Goal: Information Seeking & Learning: Learn about a topic

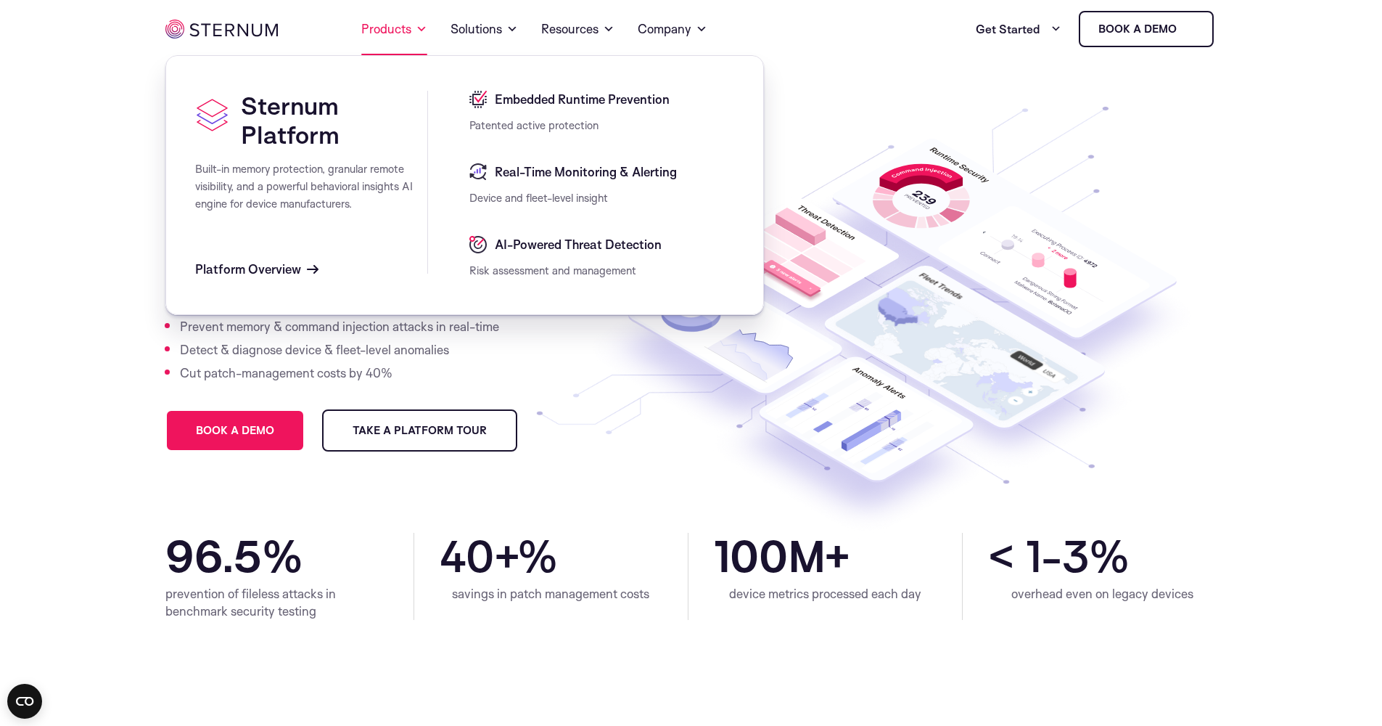
click at [414, 37] on link "Products" at bounding box center [394, 29] width 66 height 52
click at [549, 177] on span "Real-Time Monitoring & Alerting" at bounding box center [584, 171] width 186 height 17
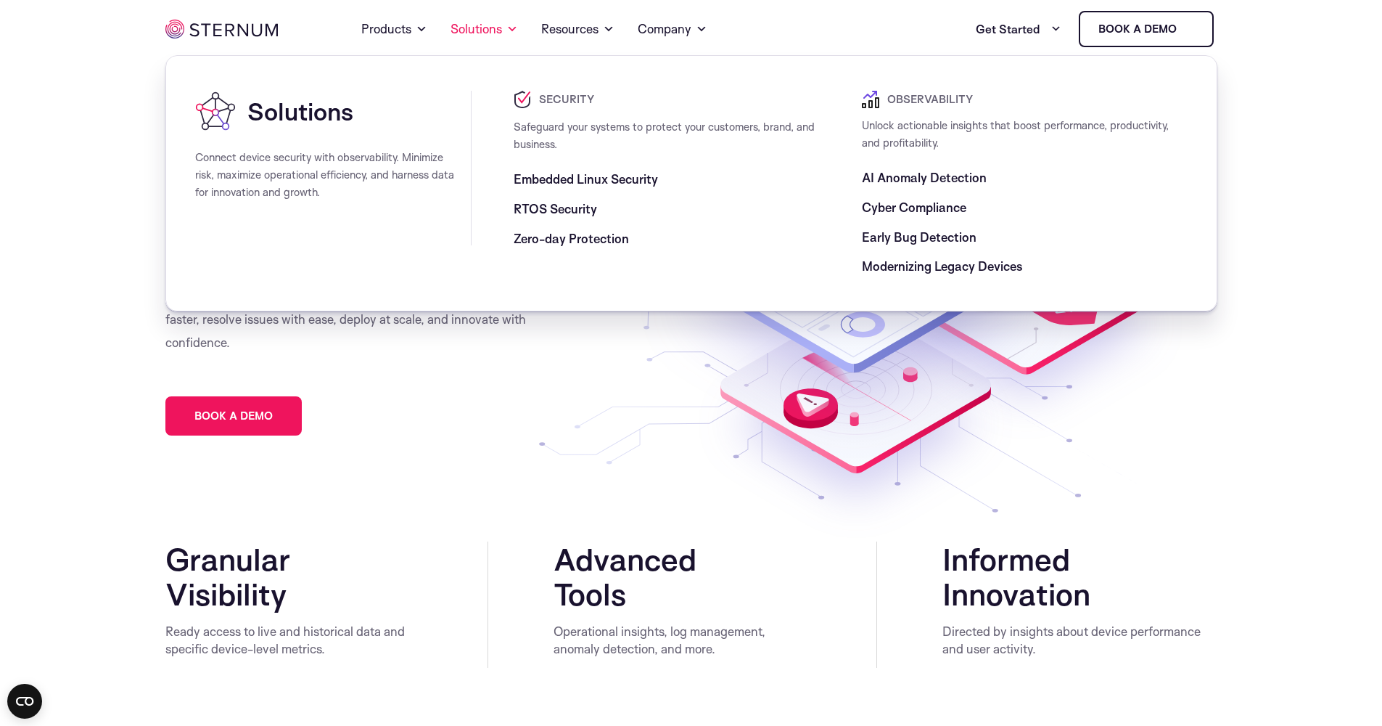
click at [599, 237] on span "Zero-day Protection" at bounding box center [571, 238] width 115 height 17
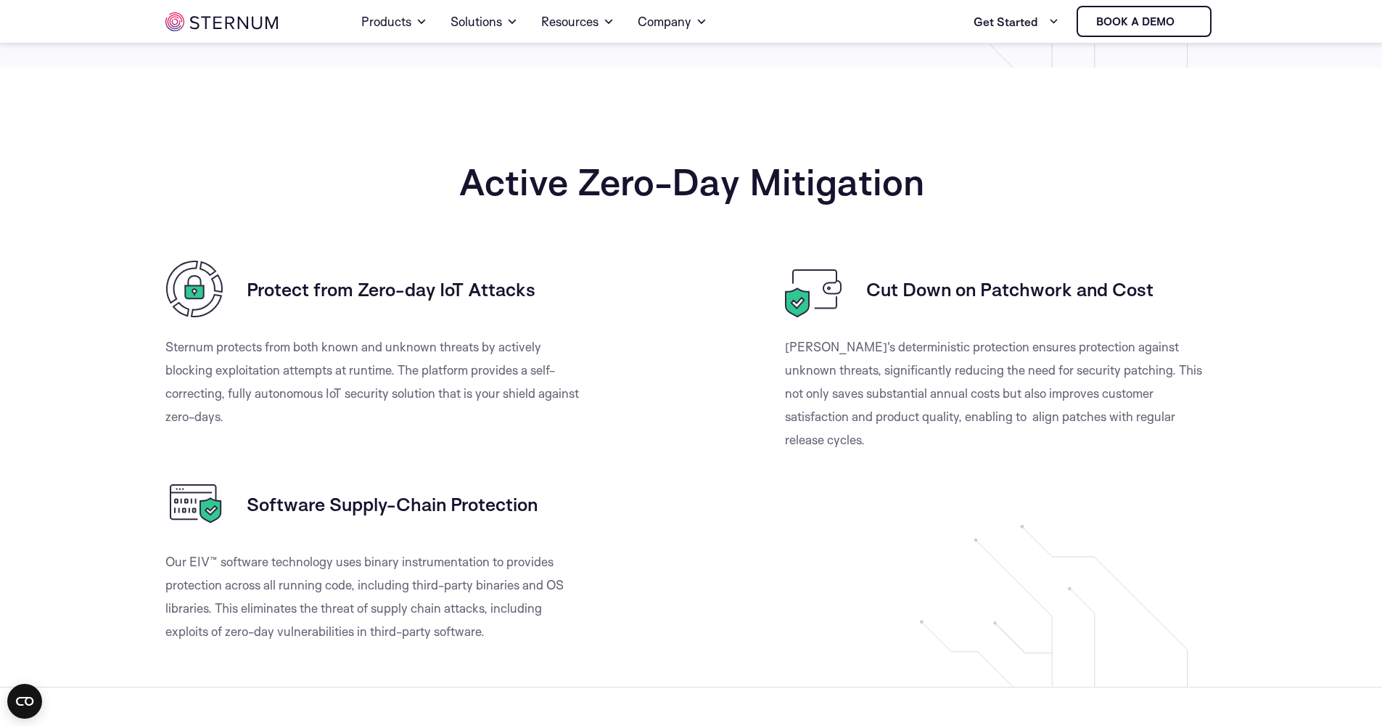
scroll to position [1020, 0]
click at [432, 298] on h3 "Protect from Zero-day IoT Attacks" at bounding box center [391, 288] width 289 height 23
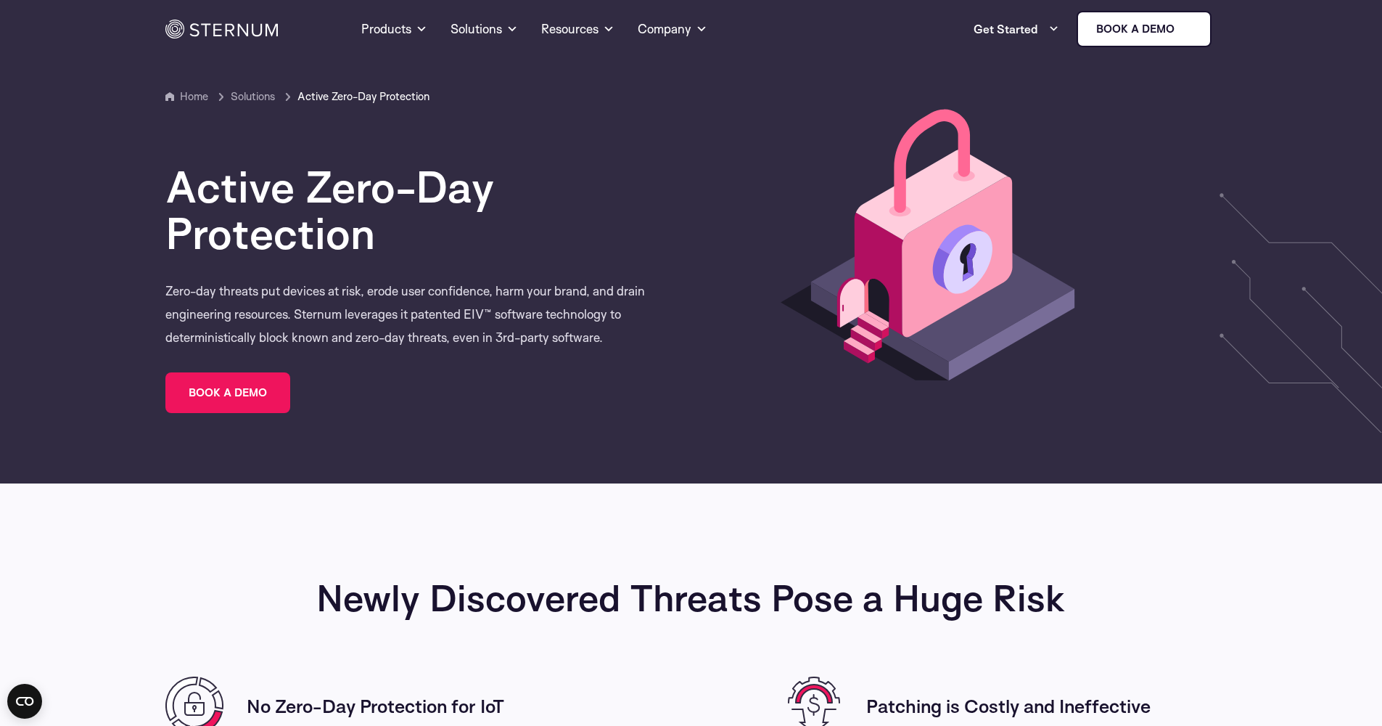
scroll to position [0, 0]
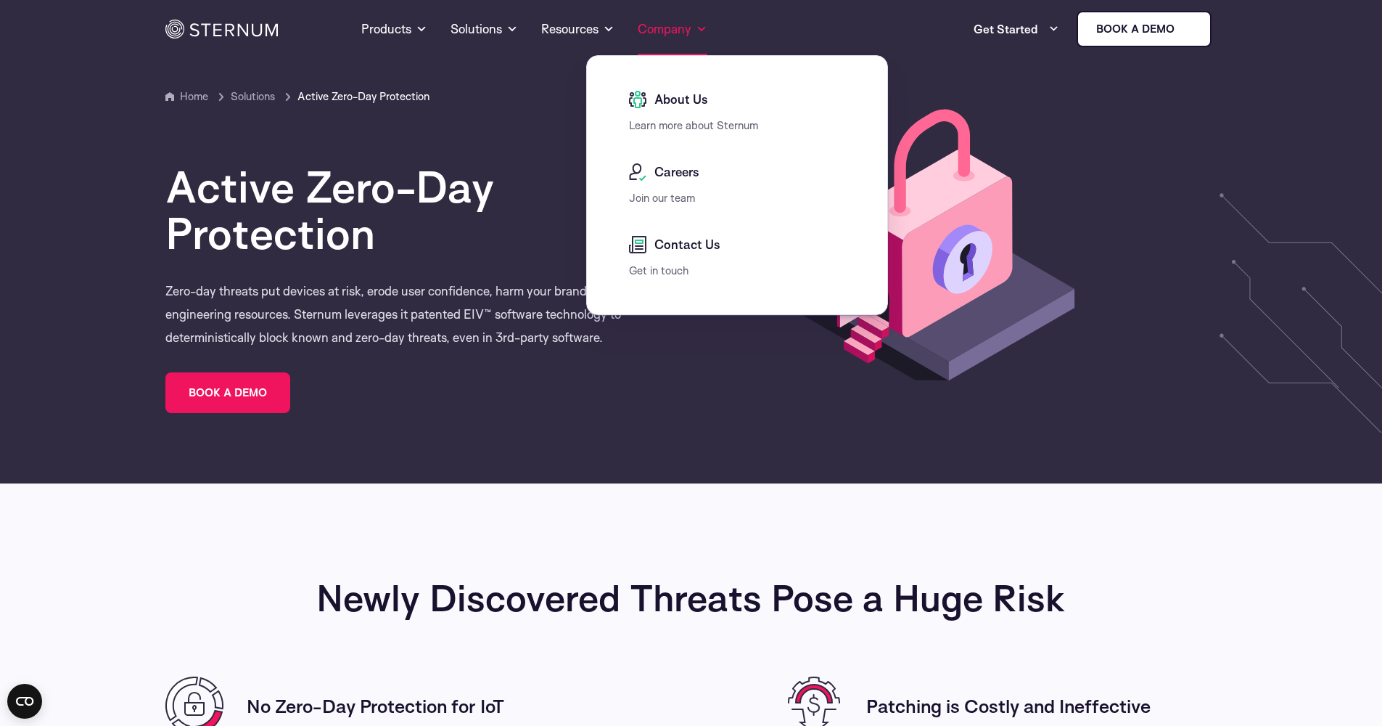
click at [681, 32] on link "Company" at bounding box center [673, 29] width 70 height 52
click at [678, 95] on span "About Us" at bounding box center [679, 99] width 57 height 17
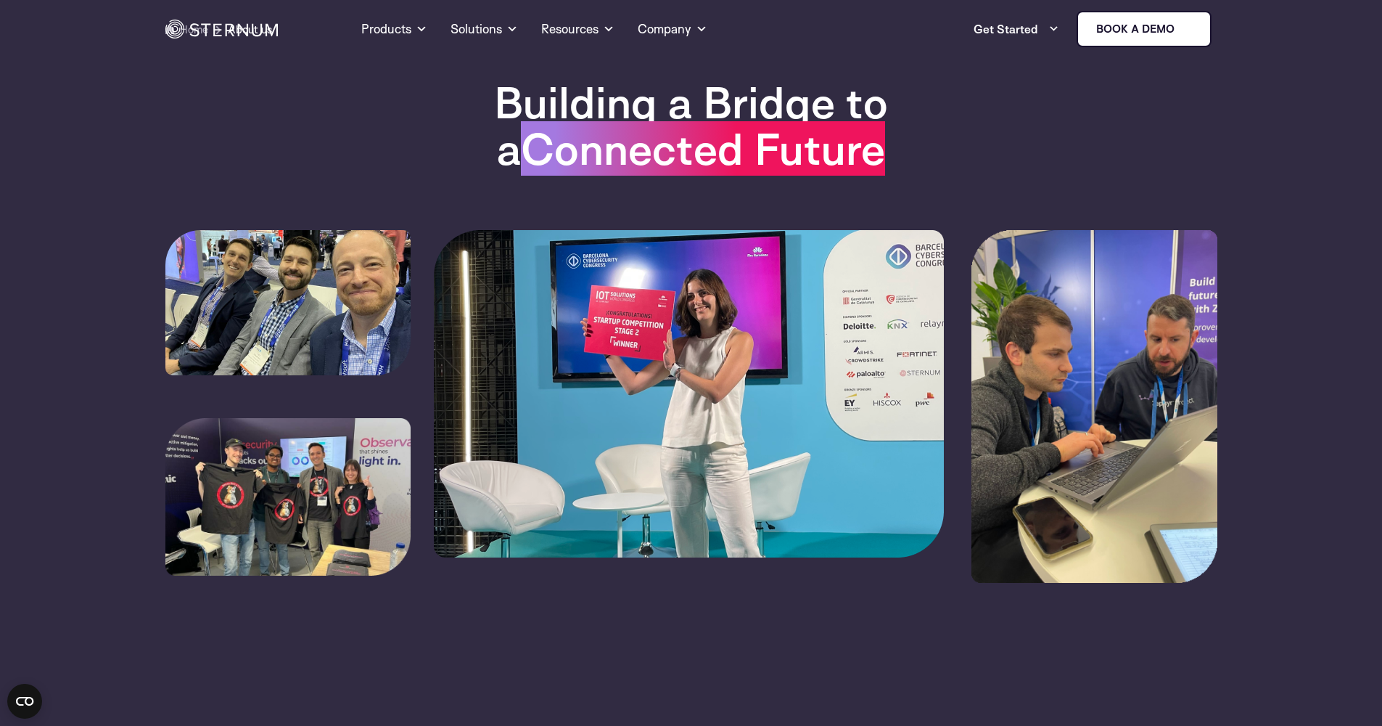
scroll to position [7, 0]
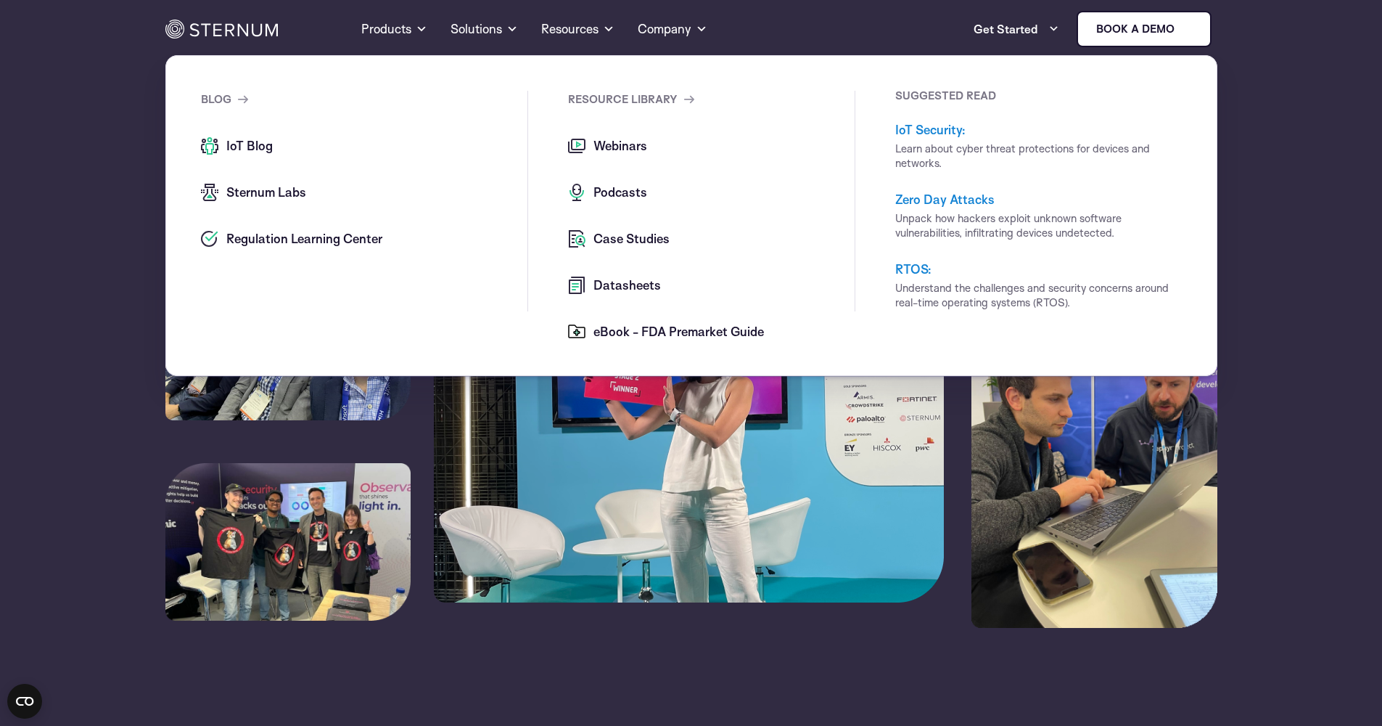
click at [632, 239] on span "Case Studies" at bounding box center [630, 238] width 80 height 17
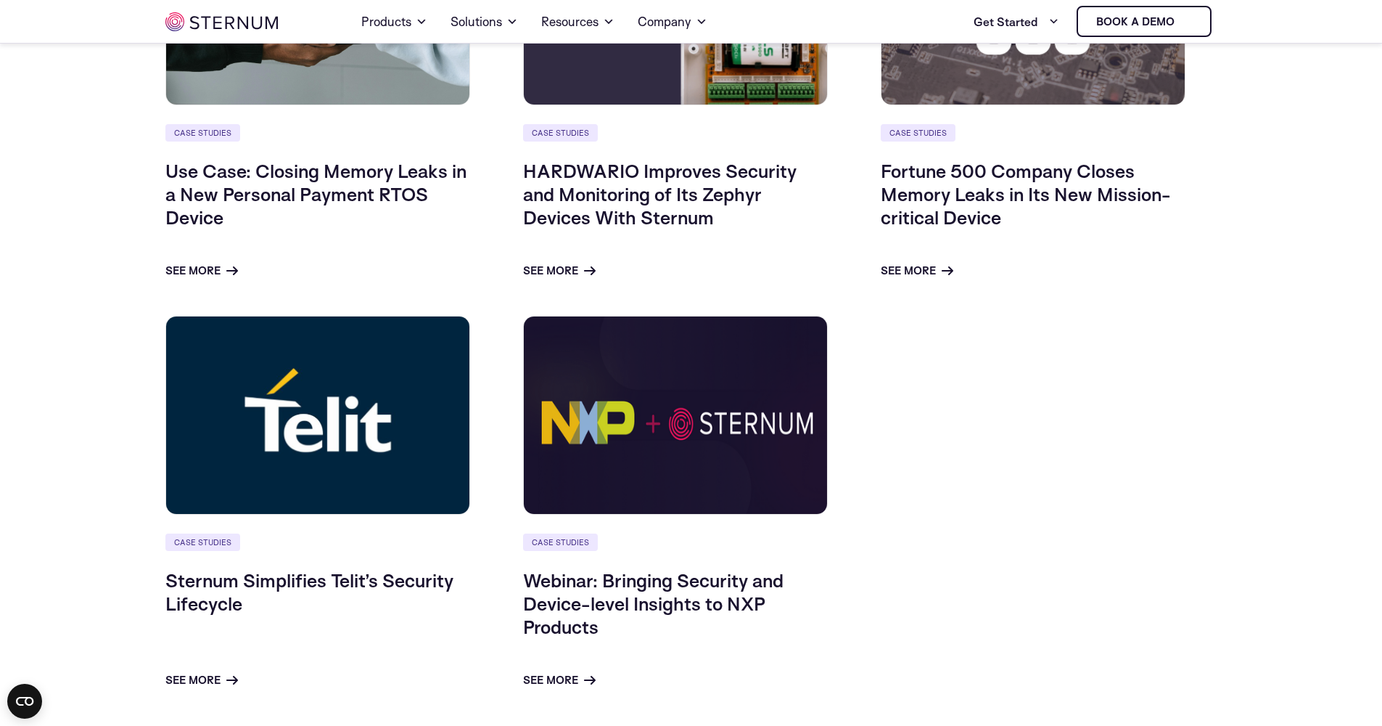
scroll to position [918, 0]
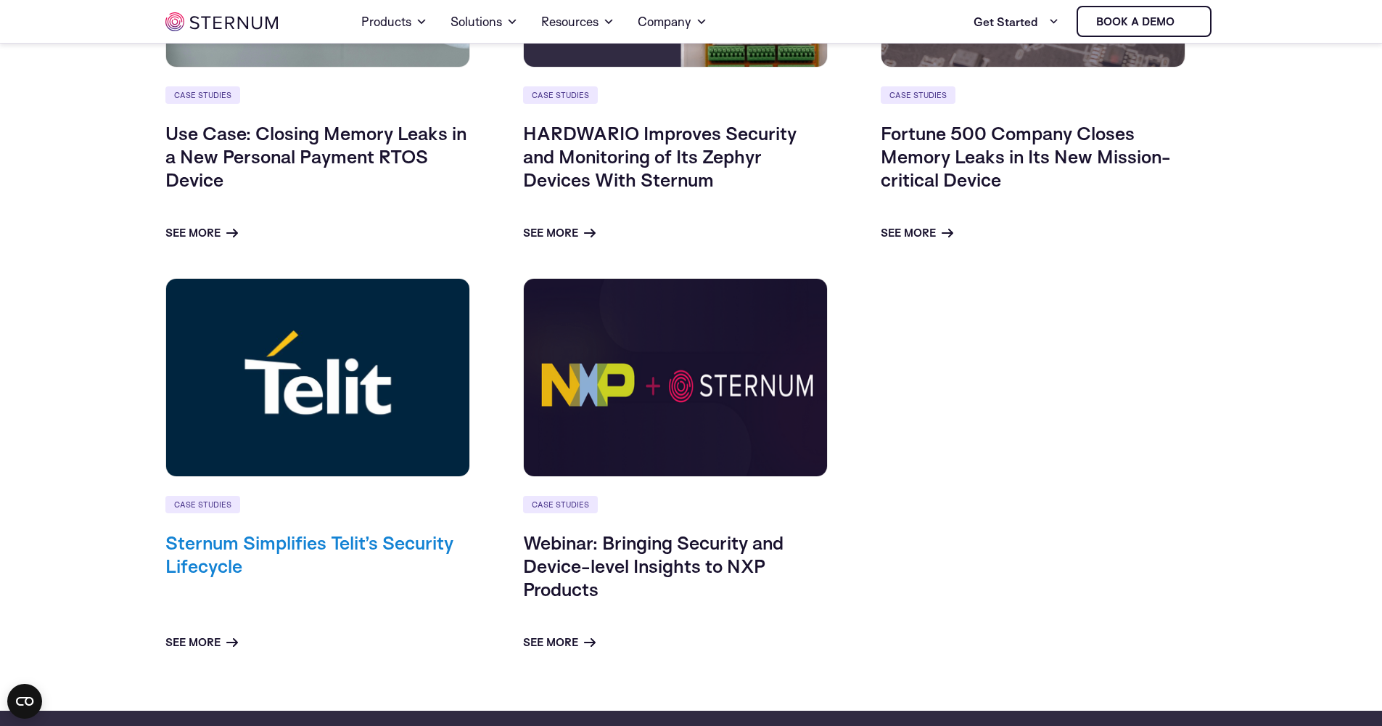
click at [406, 533] on link "Sternum Simplifies Telit’s Security Lifecycle" at bounding box center [309, 553] width 288 height 46
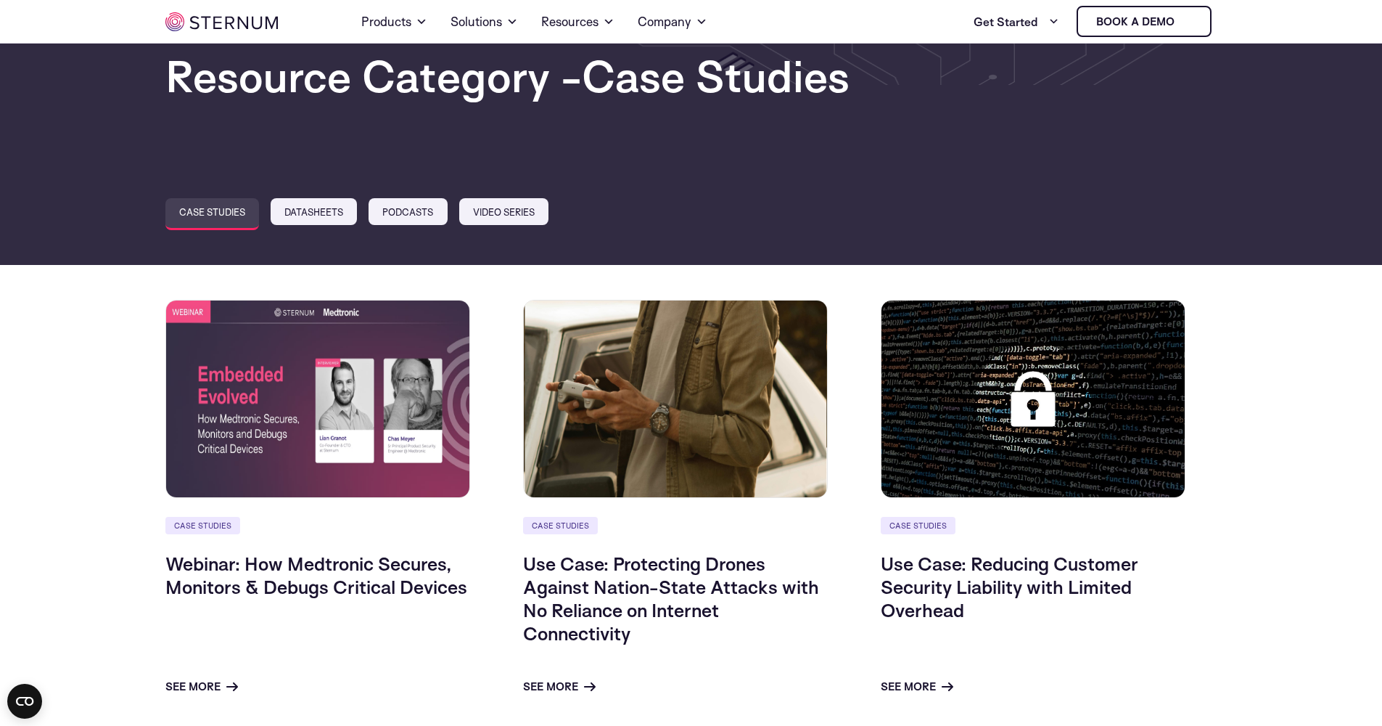
scroll to position [47, 0]
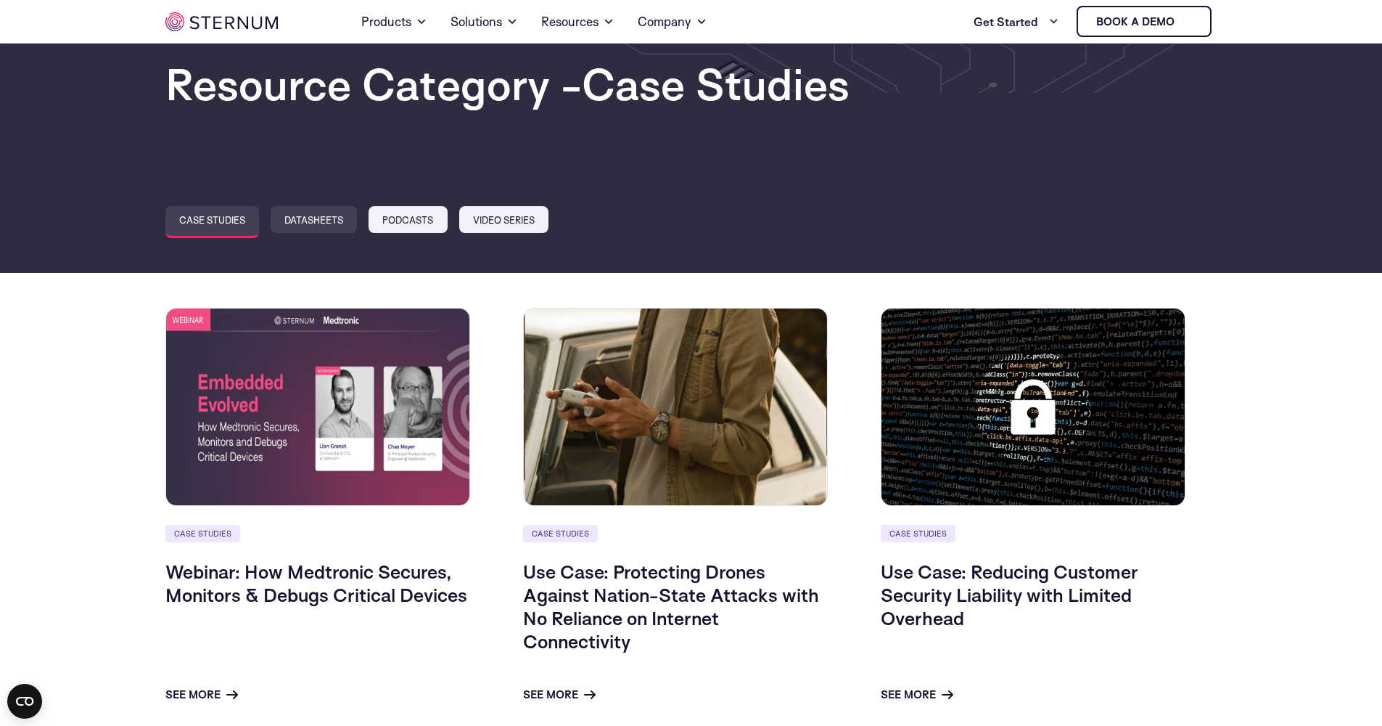
click at [334, 223] on link "Datasheets" at bounding box center [314, 219] width 86 height 27
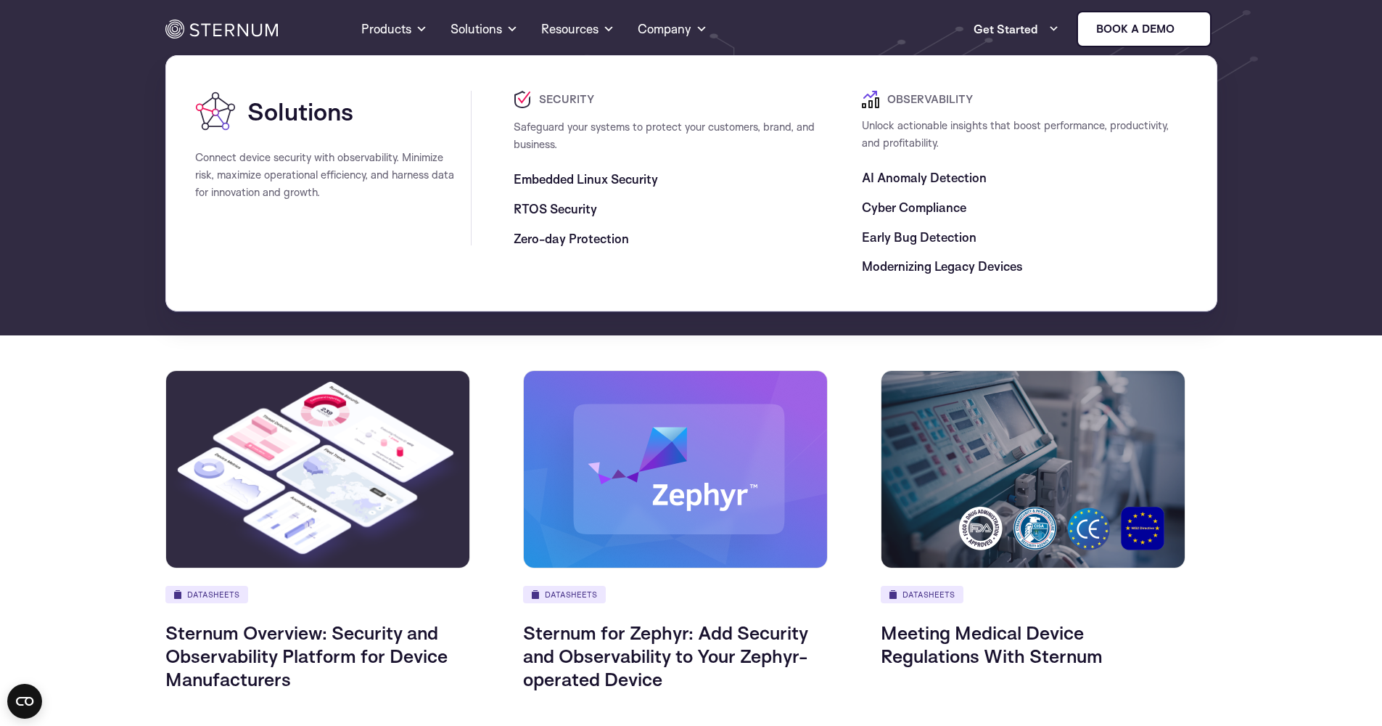
click at [569, 178] on span "Embedded Linux Security" at bounding box center [586, 179] width 144 height 17
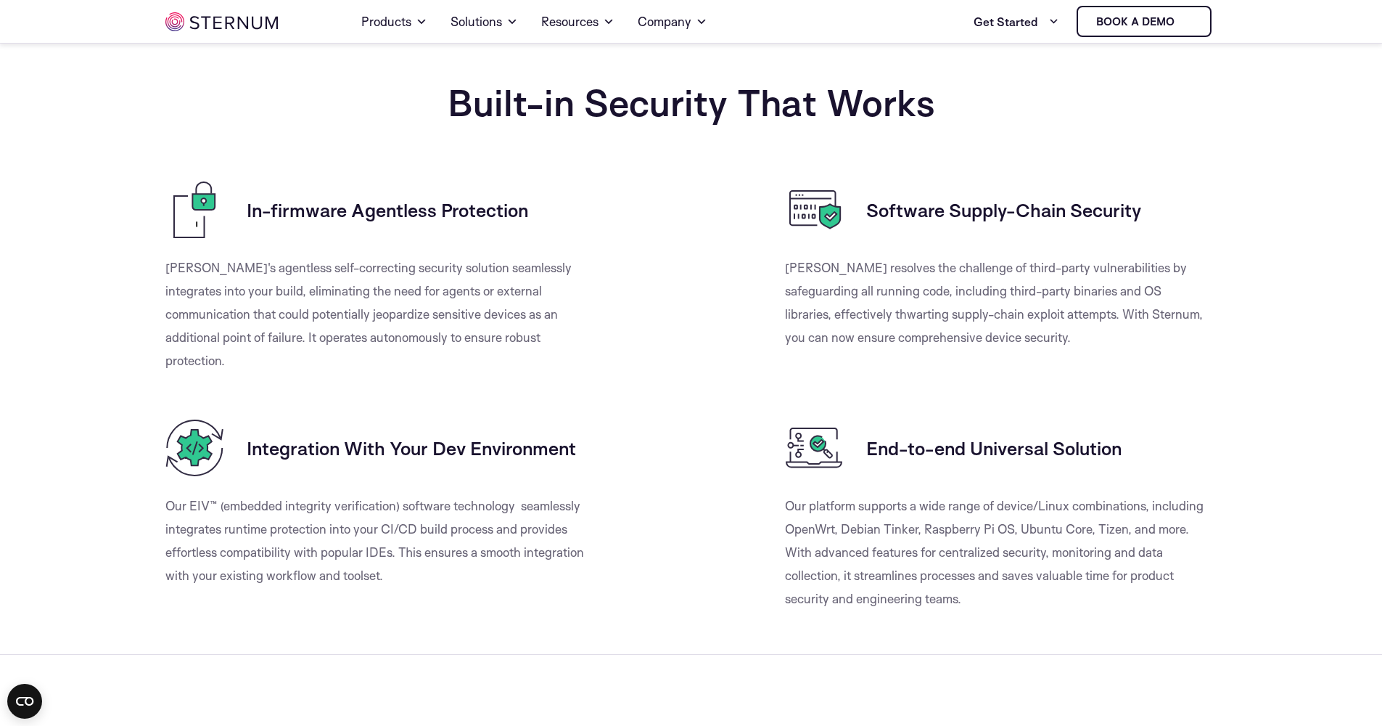
scroll to position [1244, 0]
